Goal: Transaction & Acquisition: Subscribe to service/newsletter

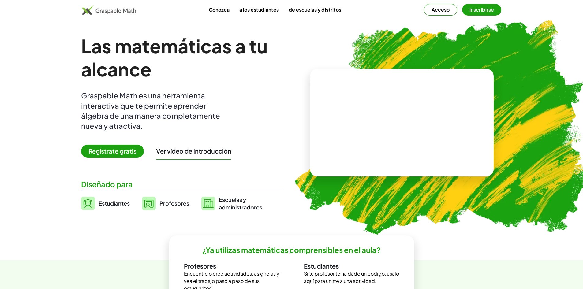
click at [164, 204] on font "Profesores" at bounding box center [174, 203] width 30 height 7
click at [118, 151] on font "Regístrate gratis" at bounding box center [112, 151] width 48 height 8
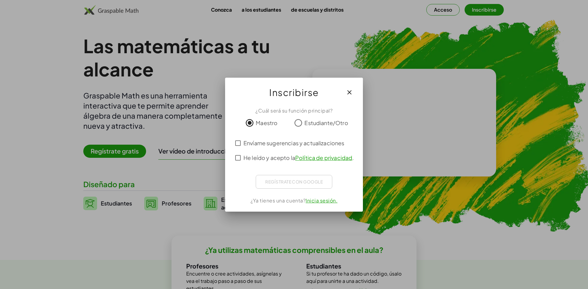
click at [275, 182] on div "Regístrate con Google Acceder con Google Acceder con Google. Se abre en una pes…" at bounding box center [294, 182] width 77 height 14
